Goal: Obtain resource: Obtain resource

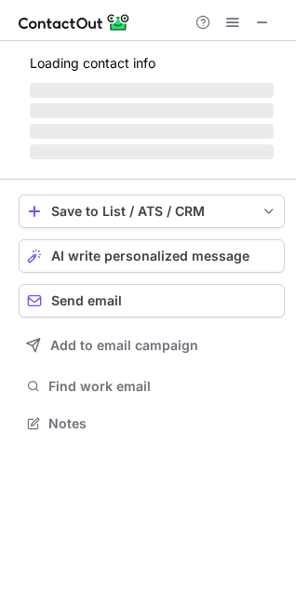
scroll to position [434, 296]
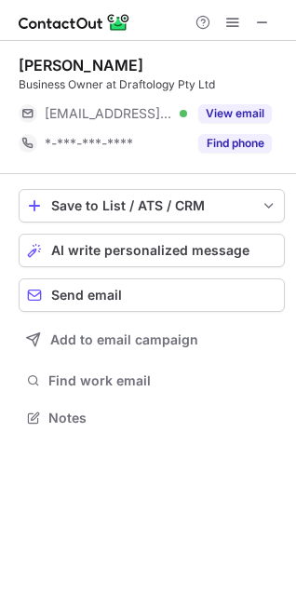
scroll to position [8, 8]
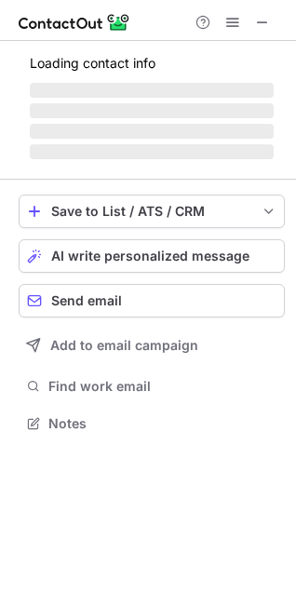
scroll to position [421, 296]
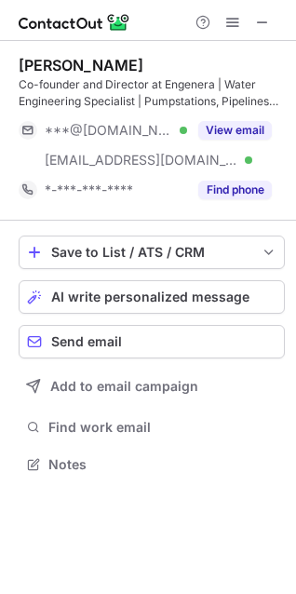
scroll to position [451, 296]
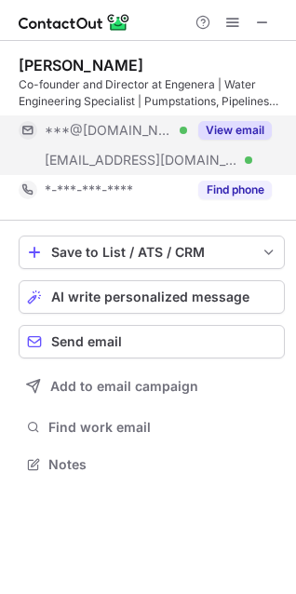
click at [250, 129] on button "View email" at bounding box center [235, 130] width 74 height 19
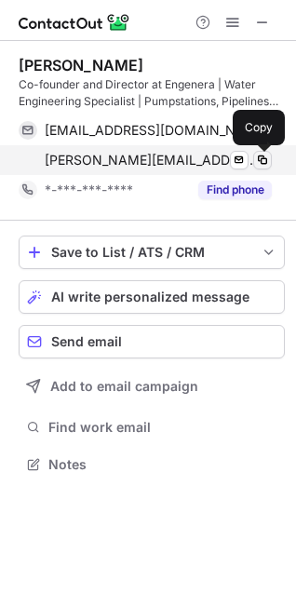
click at [264, 155] on span at bounding box center [262, 160] width 15 height 15
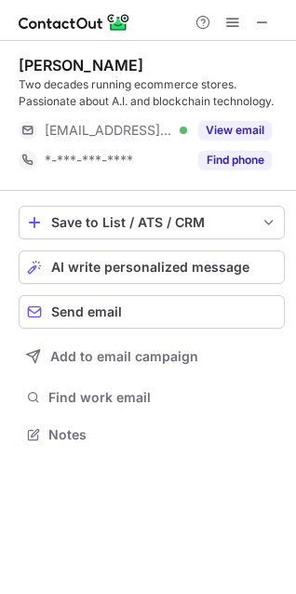
scroll to position [421, 296]
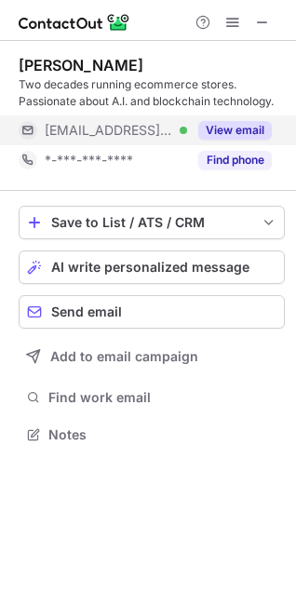
click at [243, 135] on button "View email" at bounding box center [235, 130] width 74 height 19
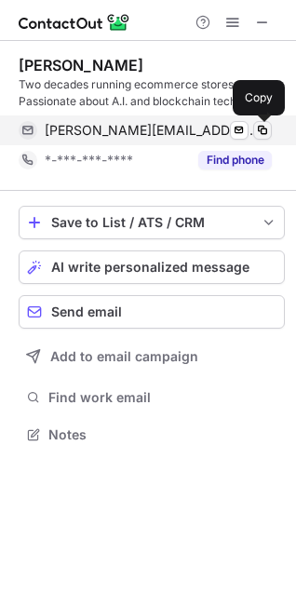
click at [267, 129] on span at bounding box center [262, 130] width 15 height 15
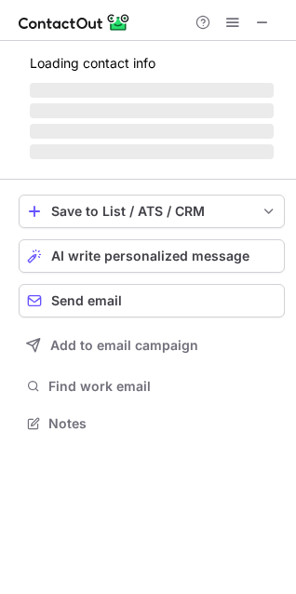
scroll to position [410, 296]
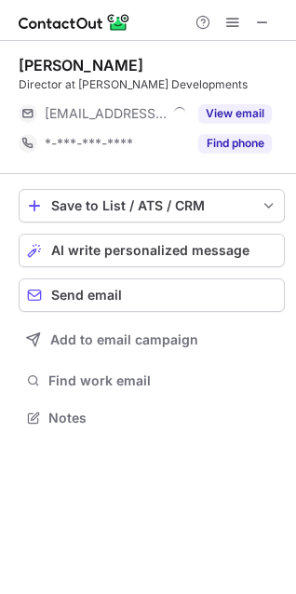
scroll to position [8, 8]
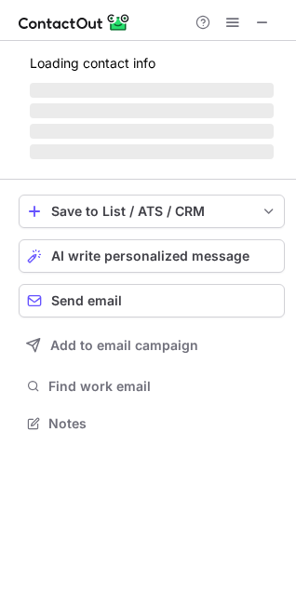
scroll to position [387, 296]
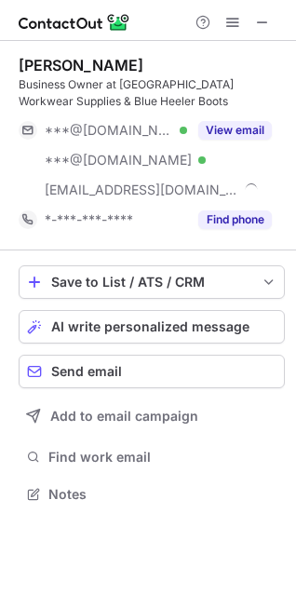
scroll to position [480, 296]
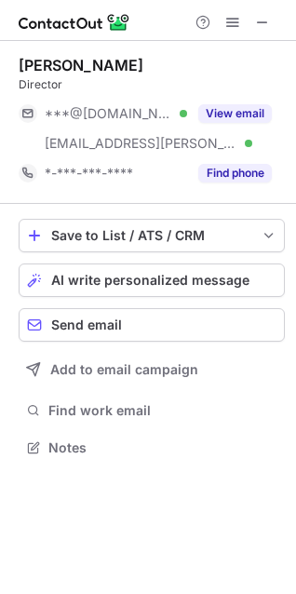
scroll to position [434, 296]
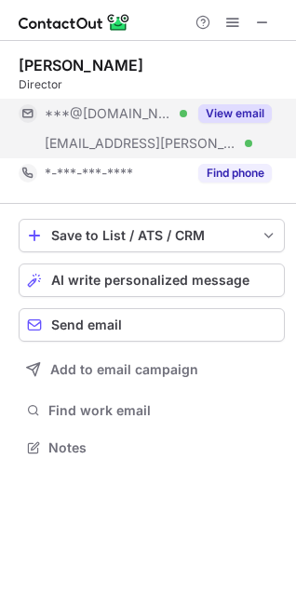
click at [230, 115] on button "View email" at bounding box center [235, 113] width 74 height 19
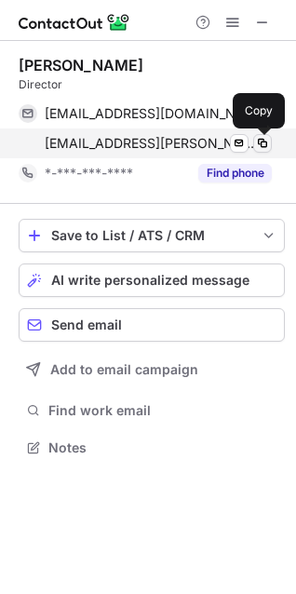
click at [257, 137] on span at bounding box center [262, 143] width 15 height 15
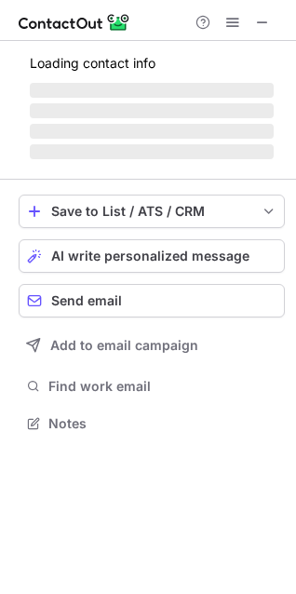
scroll to position [451, 296]
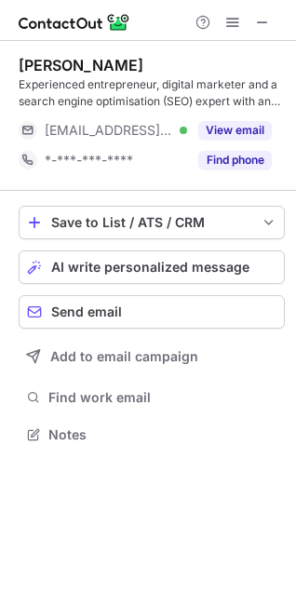
scroll to position [421, 296]
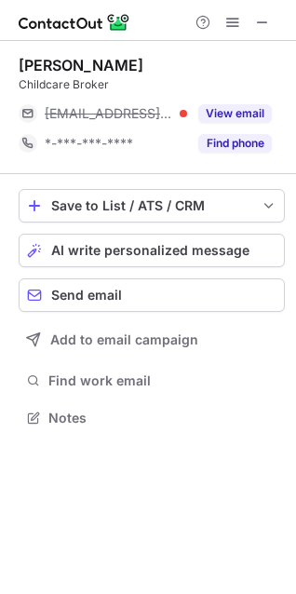
scroll to position [404, 296]
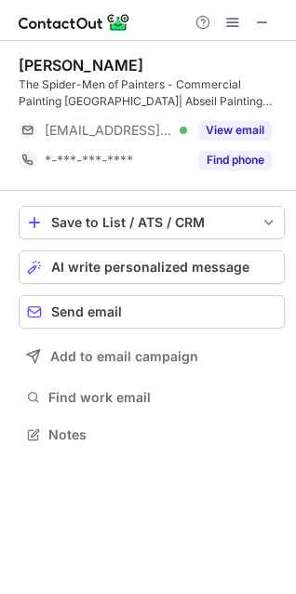
scroll to position [421, 296]
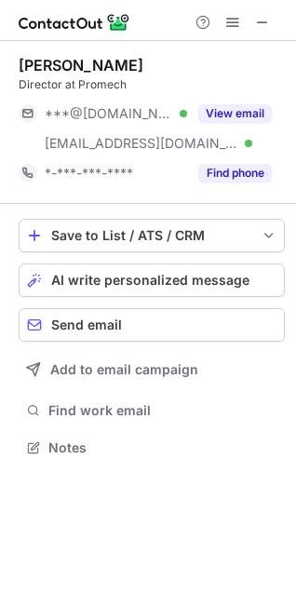
scroll to position [434, 296]
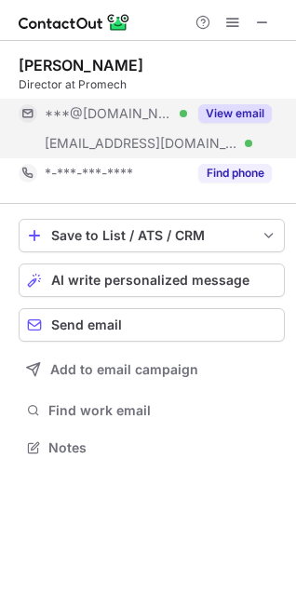
click at [235, 113] on button "View email" at bounding box center [235, 113] width 74 height 19
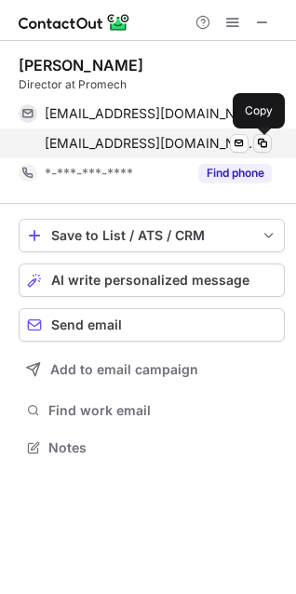
click at [266, 140] on span at bounding box center [262, 143] width 15 height 15
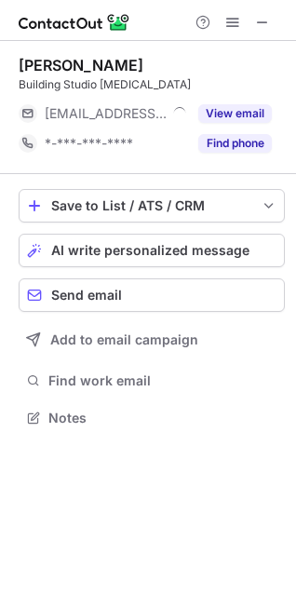
scroll to position [8, 8]
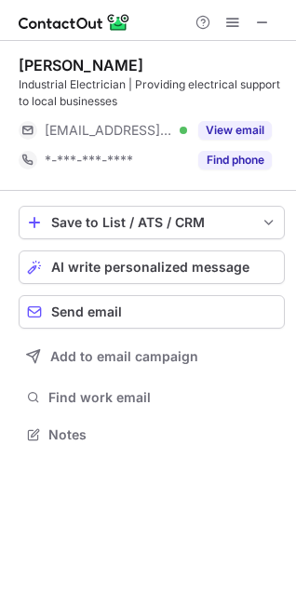
scroll to position [421, 296]
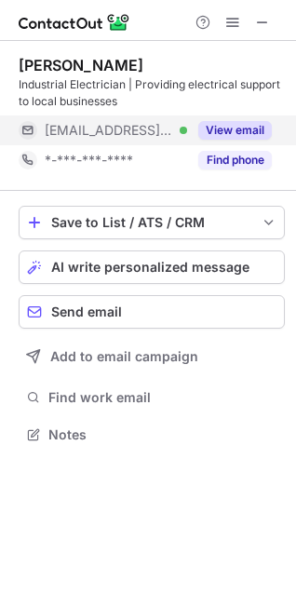
click at [221, 128] on button "View email" at bounding box center [235, 130] width 74 height 19
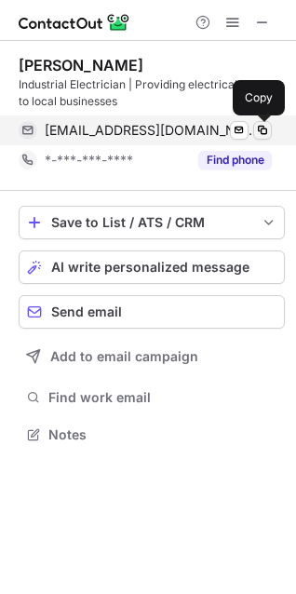
click at [258, 132] on span at bounding box center [262, 130] width 15 height 15
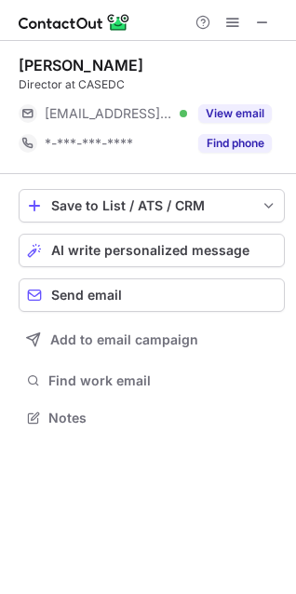
scroll to position [404, 296]
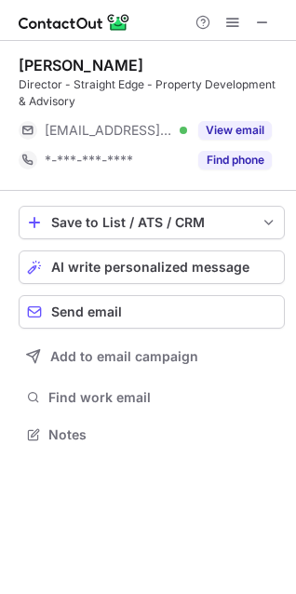
scroll to position [421, 296]
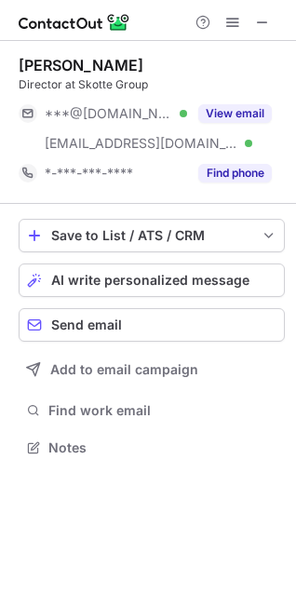
scroll to position [434, 296]
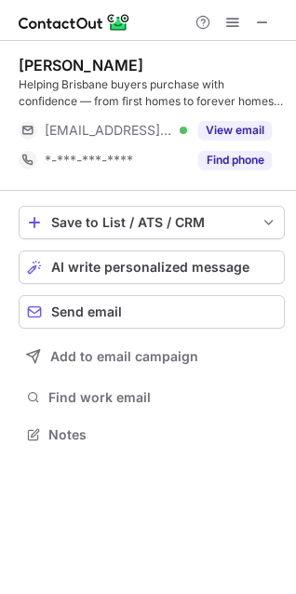
scroll to position [421, 296]
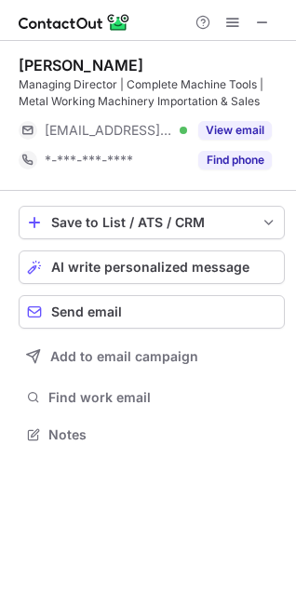
scroll to position [421, 296]
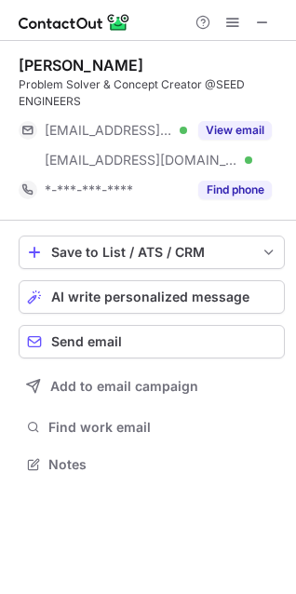
scroll to position [451, 296]
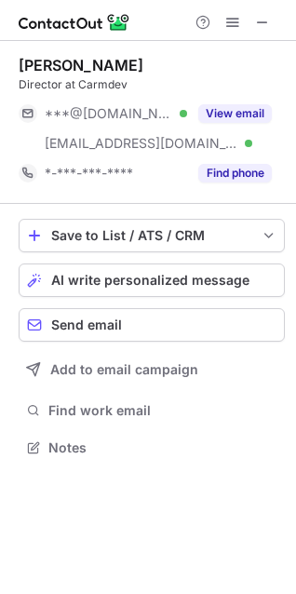
scroll to position [434, 296]
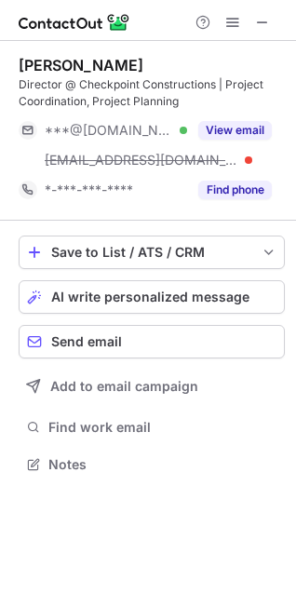
scroll to position [451, 296]
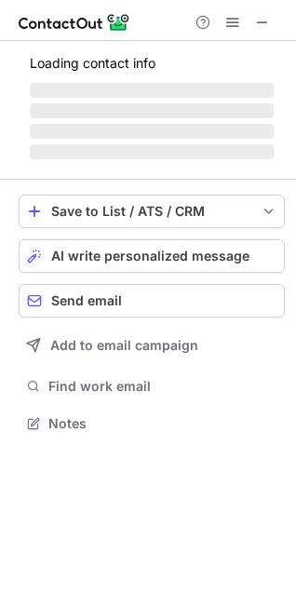
scroll to position [8, 8]
